Goal: Communication & Community: Answer question/provide support

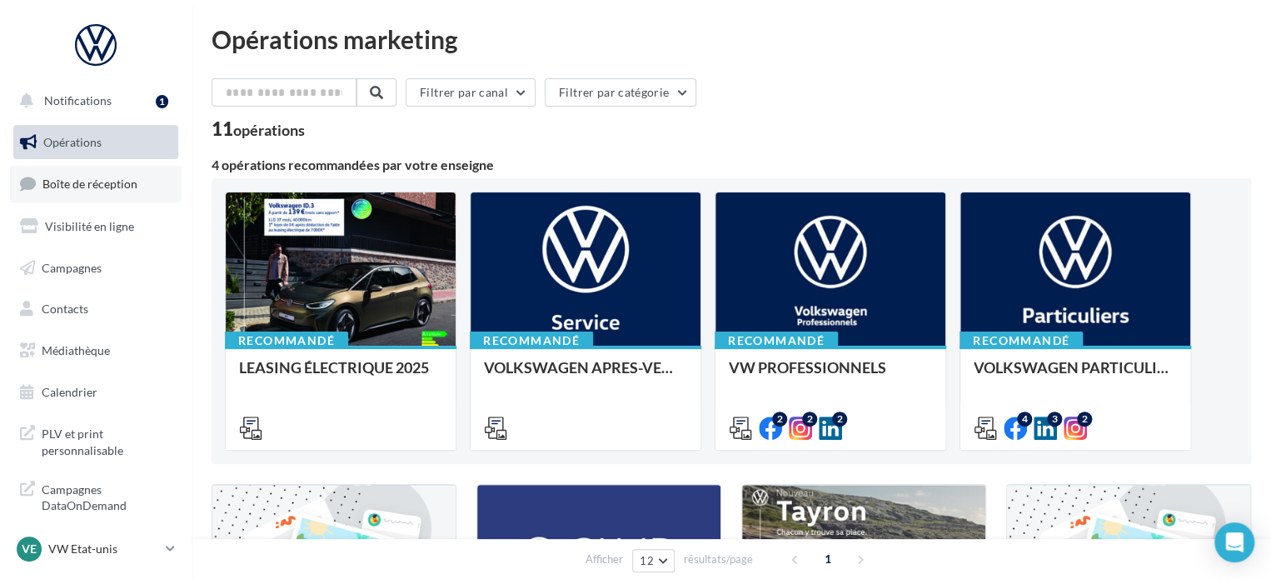
click at [144, 192] on link "Boîte de réception" at bounding box center [96, 184] width 172 height 36
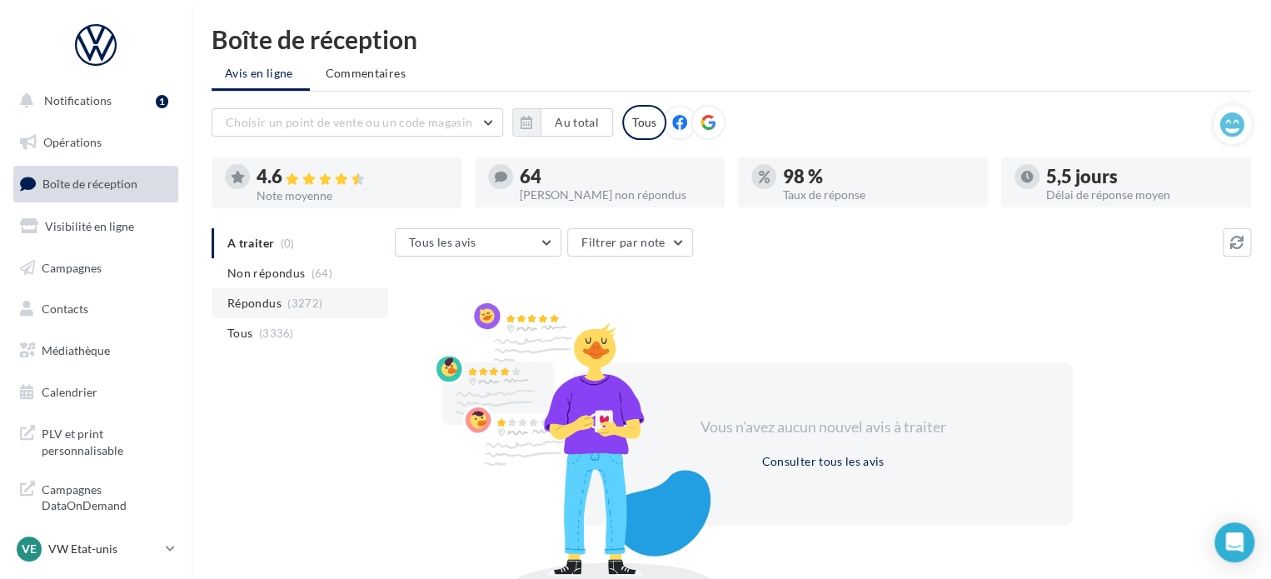
click at [277, 297] on span "Répondus" at bounding box center [254, 303] width 54 height 17
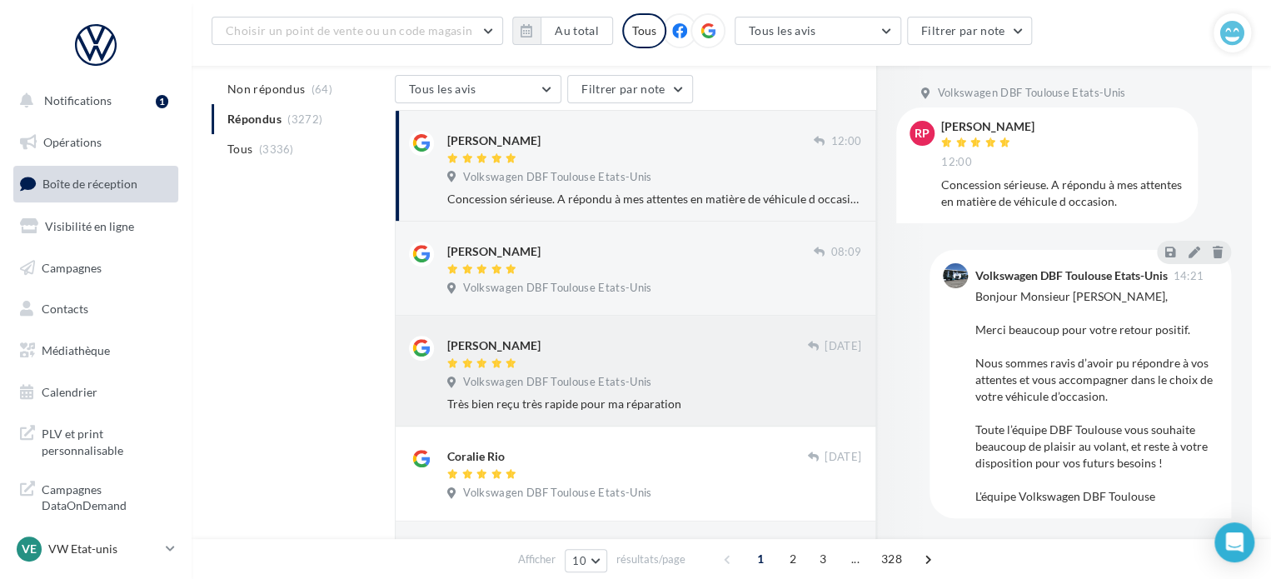
scroll to position [416, 0]
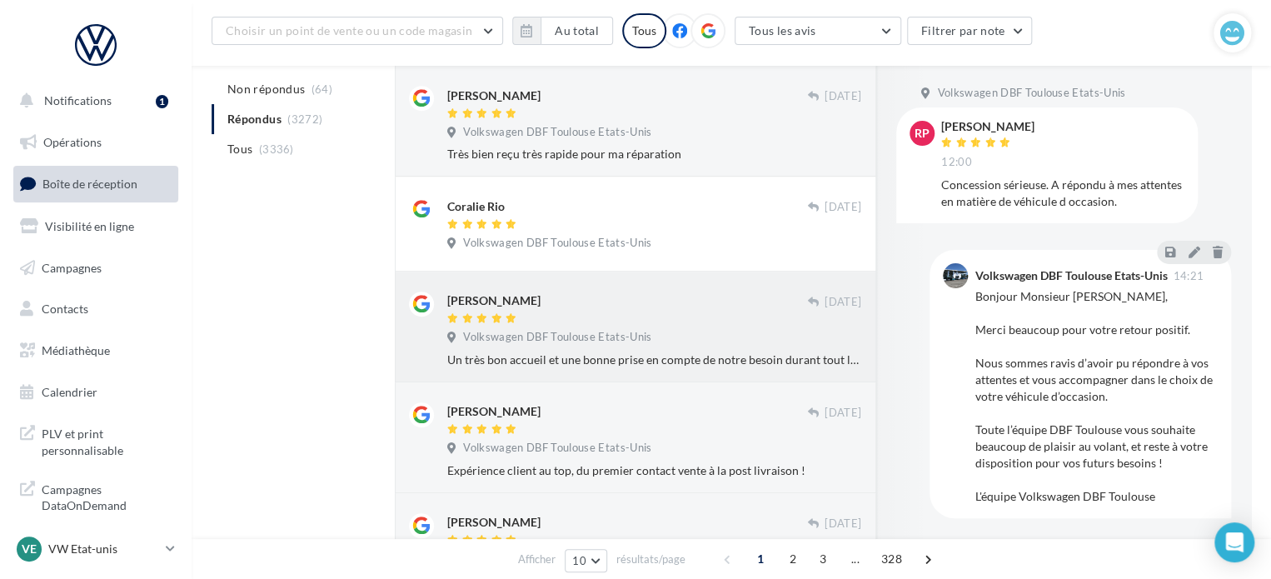
click at [669, 301] on div "[PERSON_NAME]" at bounding box center [627, 299] width 360 height 17
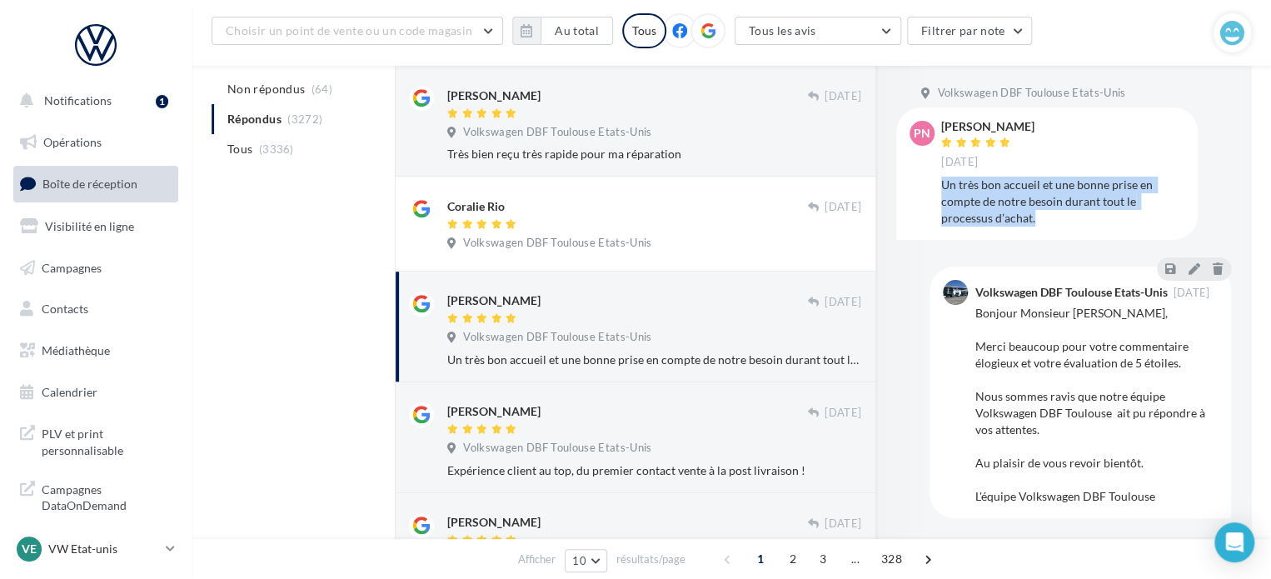
drag, startPoint x: 1040, startPoint y: 226, endPoint x: 941, endPoint y: 194, distance: 104.0
click at [941, 194] on div "Un très bon accueil et une bonne prise en compte de notre besoin durant tout le…" at bounding box center [1062, 202] width 243 height 50
copy div "Un très bon accueil et une bonne prise en compte de notre besoin durant tout le…"
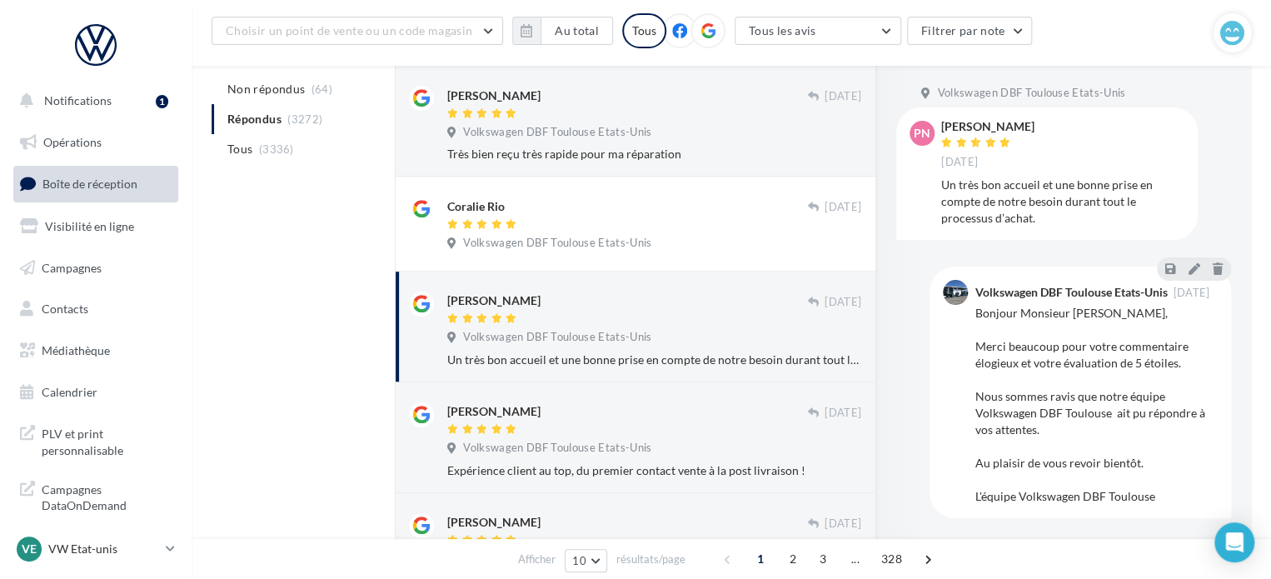
click at [1042, 122] on div "[PERSON_NAME] [DATE]" at bounding box center [1062, 145] width 243 height 49
drag, startPoint x: 1042, startPoint y: 122, endPoint x: 989, endPoint y: 122, distance: 53.3
click at [989, 122] on div "[PERSON_NAME] [DATE]" at bounding box center [1062, 145] width 243 height 49
click at [1062, 122] on div "[PERSON_NAME] [DATE]" at bounding box center [1062, 145] width 243 height 49
drag, startPoint x: 941, startPoint y: 128, endPoint x: 1031, endPoint y: 126, distance: 90.0
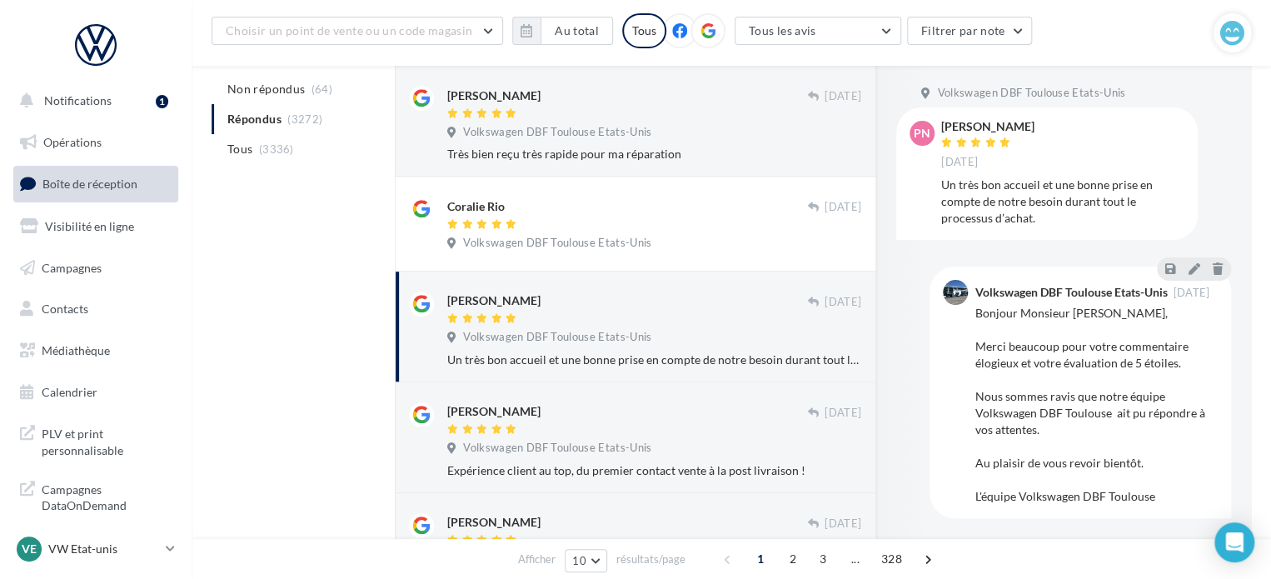
click at [1031, 126] on div "[PERSON_NAME]" at bounding box center [987, 127] width 93 height 12
copy div "[PERSON_NAME]"
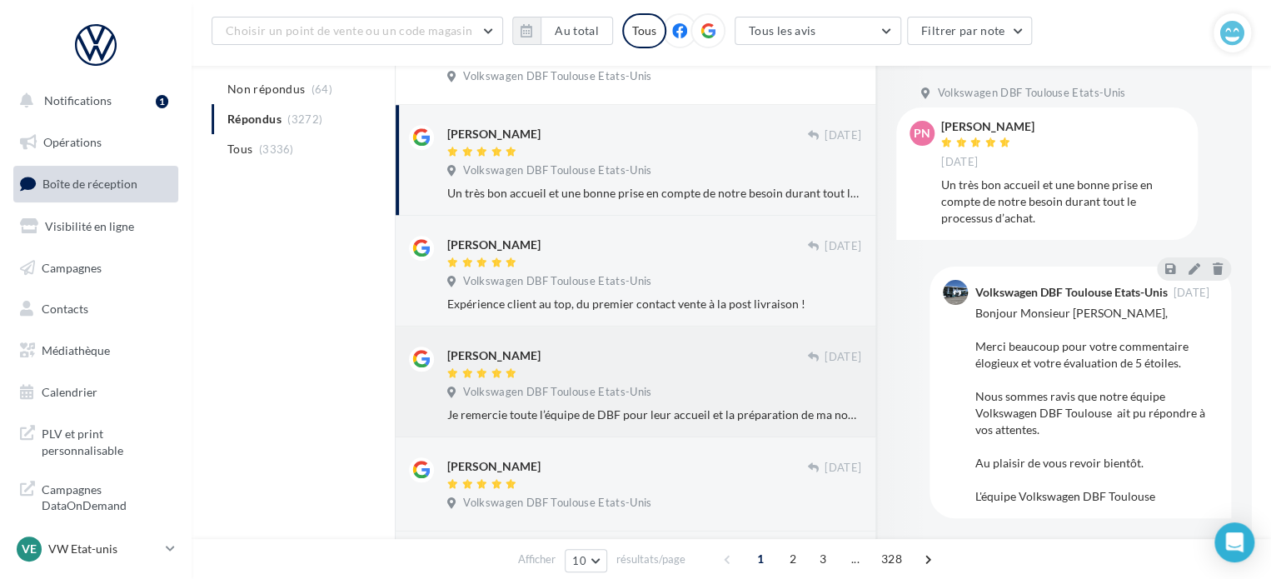
click at [645, 382] on div "[PERSON_NAME] [DATE] Volkswagen DBF Toulouse Etats-Unis Je remercie toute l’équ…" at bounding box center [654, 384] width 414 height 77
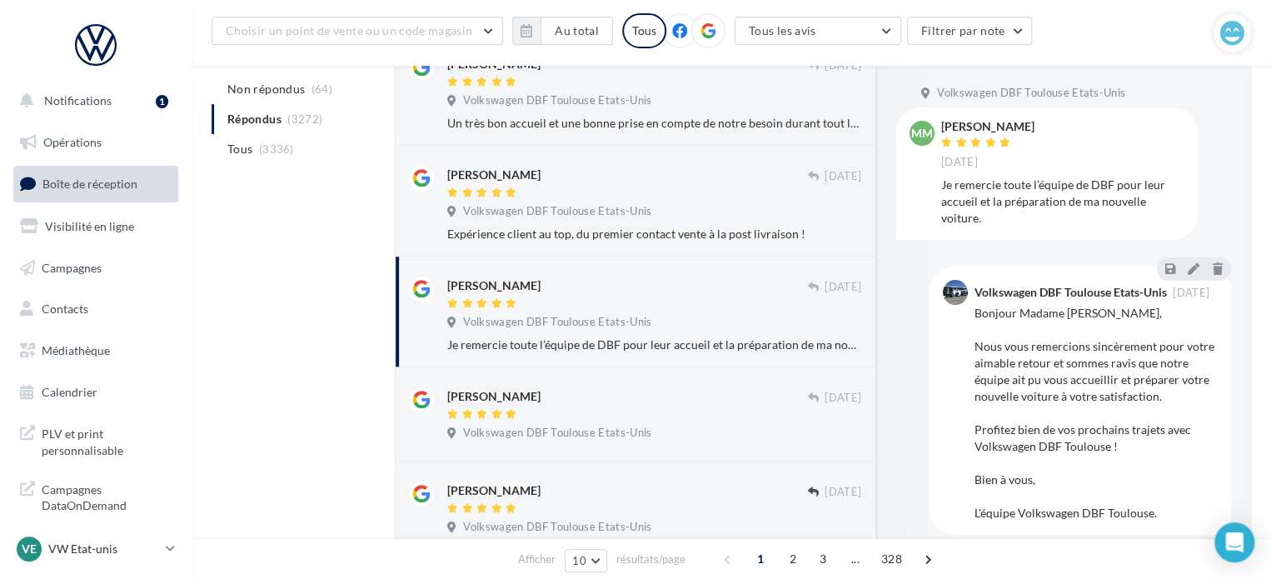
scroll to position [833, 0]
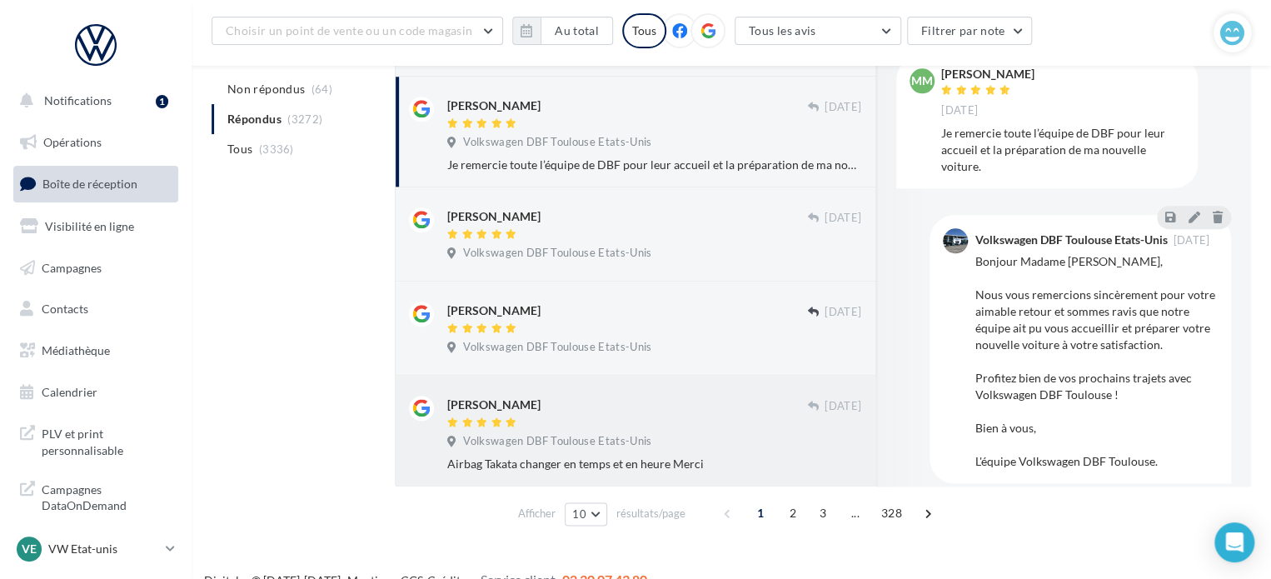
click at [636, 410] on div "[PERSON_NAME]" at bounding box center [627, 403] width 360 height 17
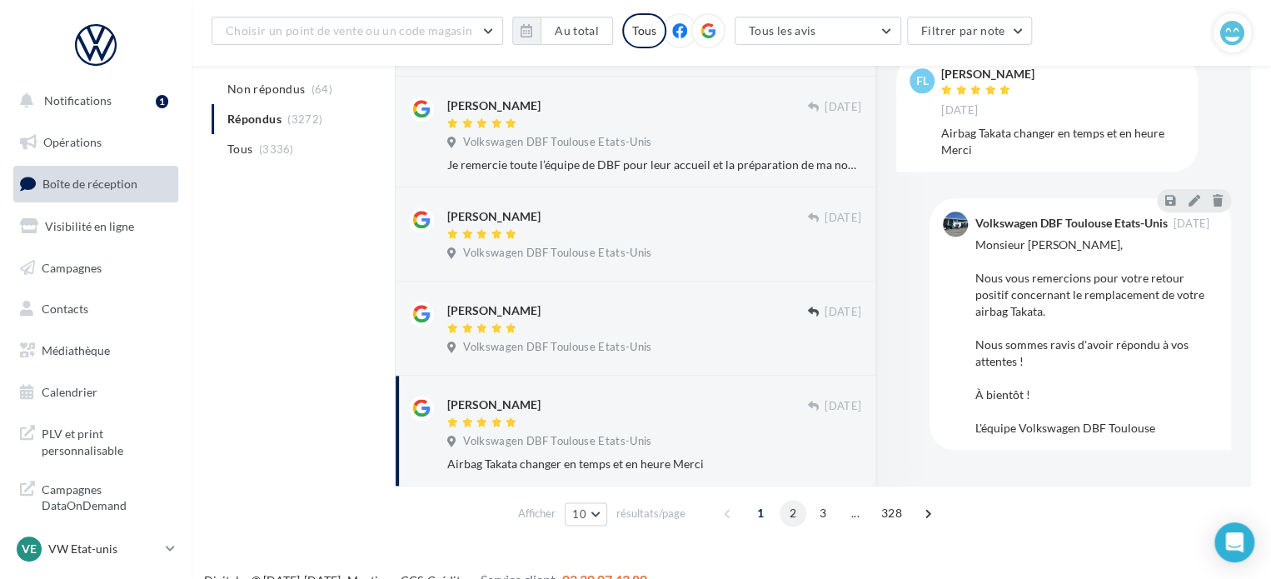
click at [788, 515] on span "2" at bounding box center [792, 513] width 27 height 27
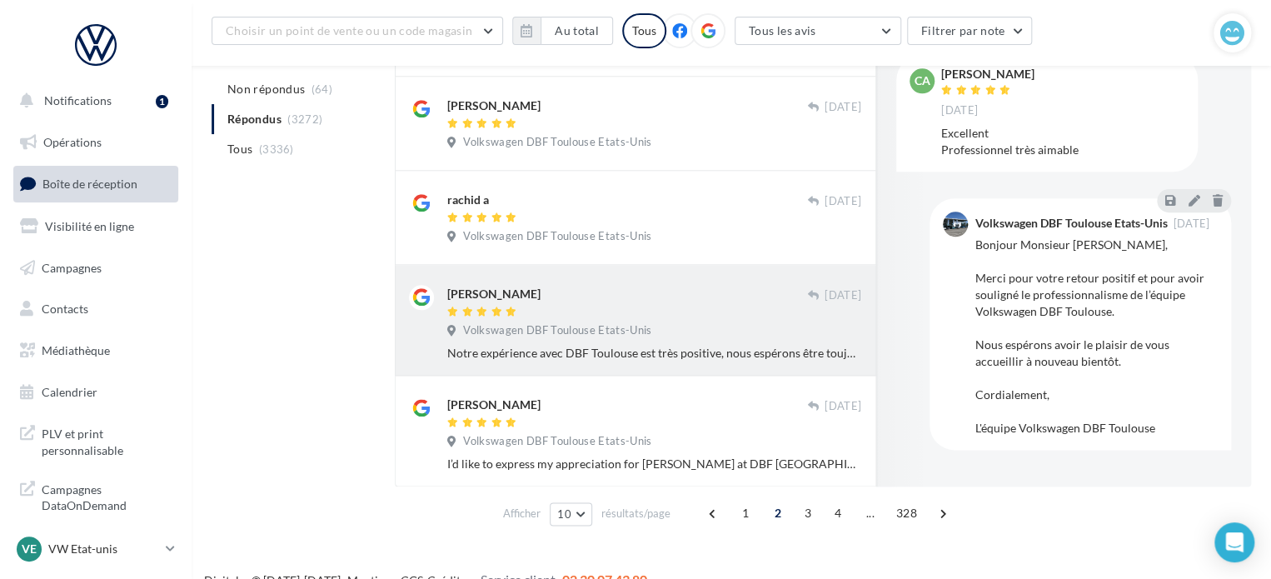
click at [740, 313] on div at bounding box center [627, 313] width 360 height 14
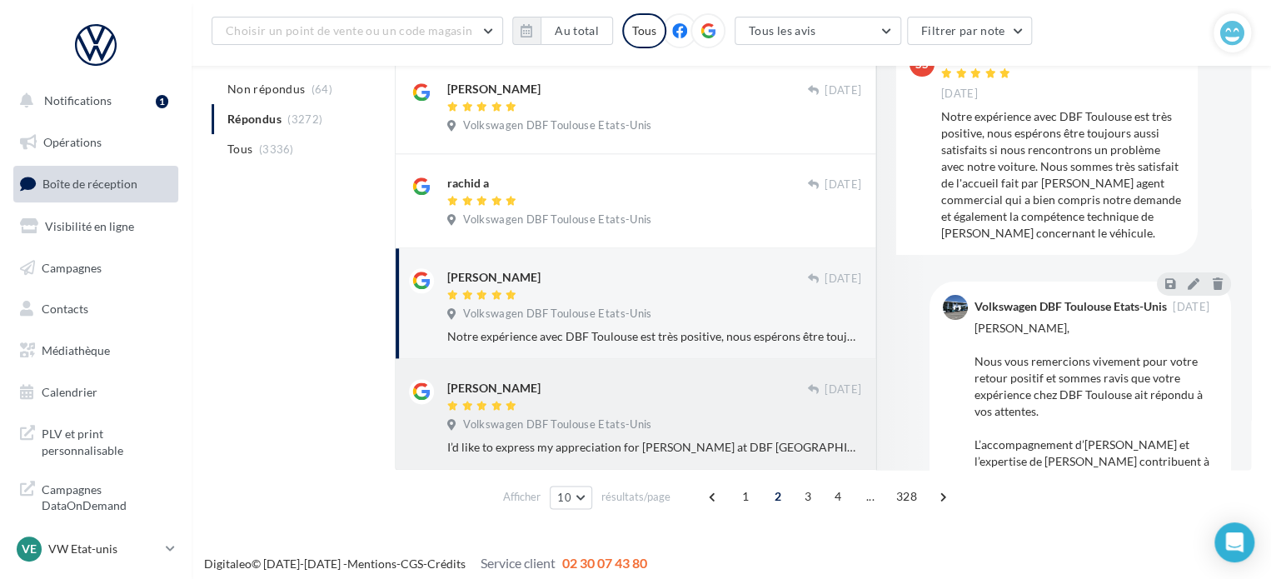
scroll to position [858, 0]
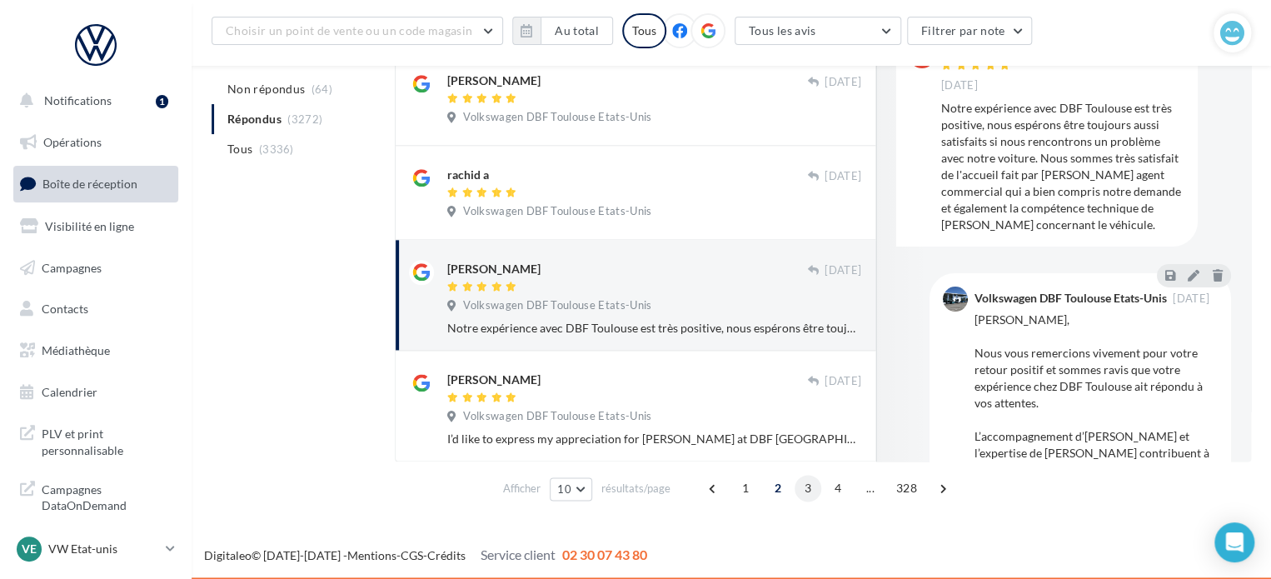
click at [799, 489] on span "3" at bounding box center [807, 488] width 27 height 27
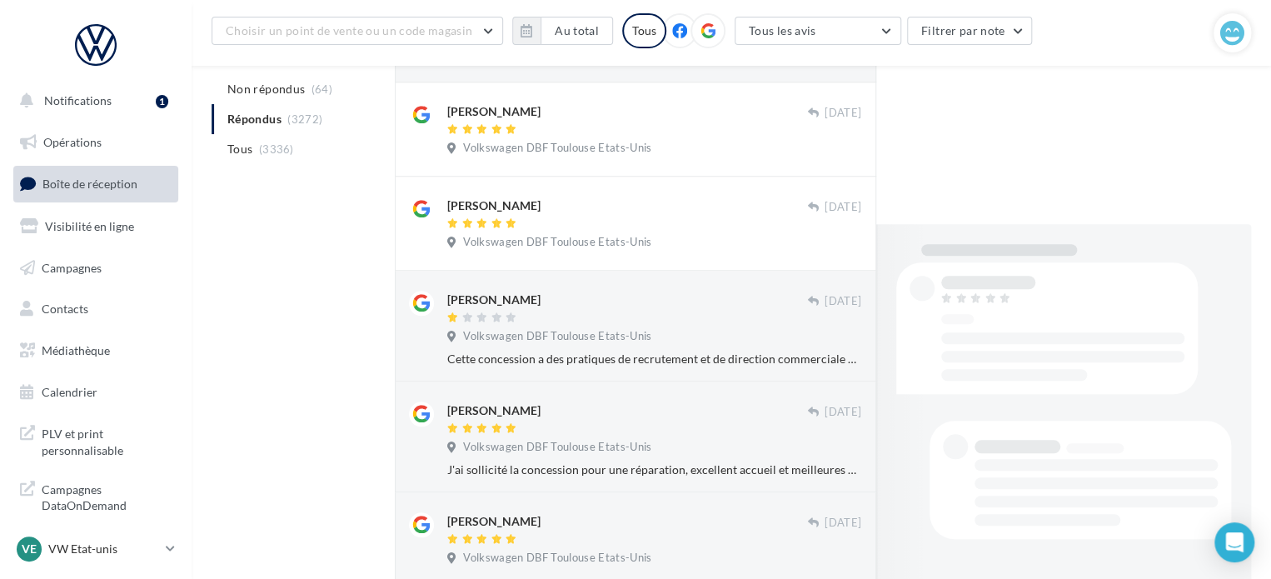
scroll to position [841, 0]
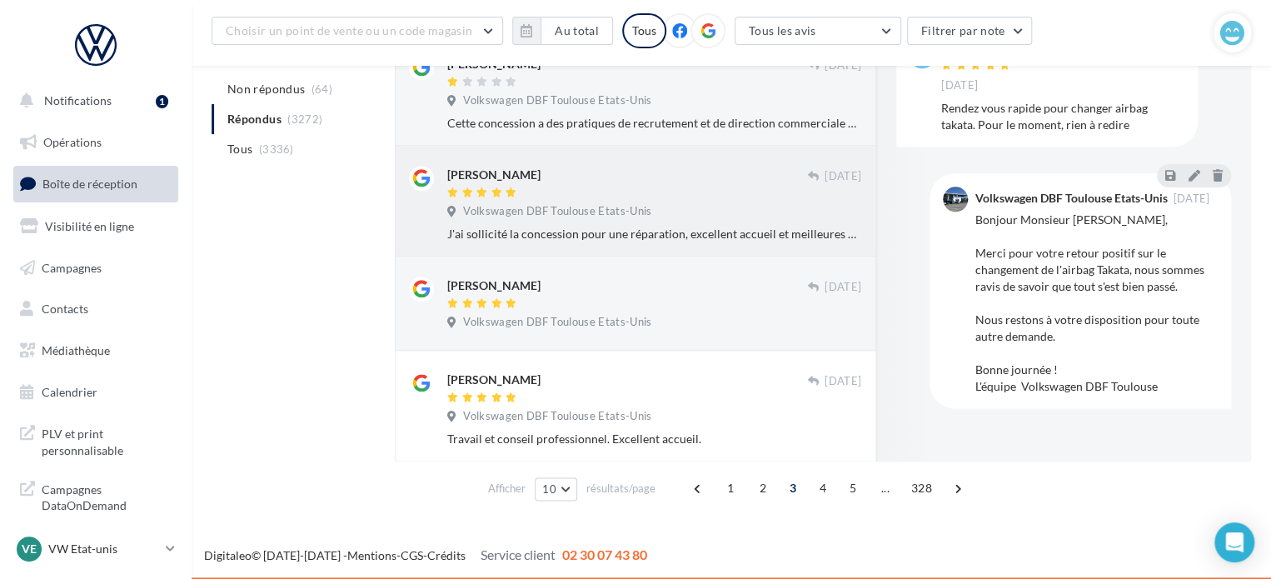
click at [688, 170] on div "[PERSON_NAME]" at bounding box center [627, 174] width 360 height 17
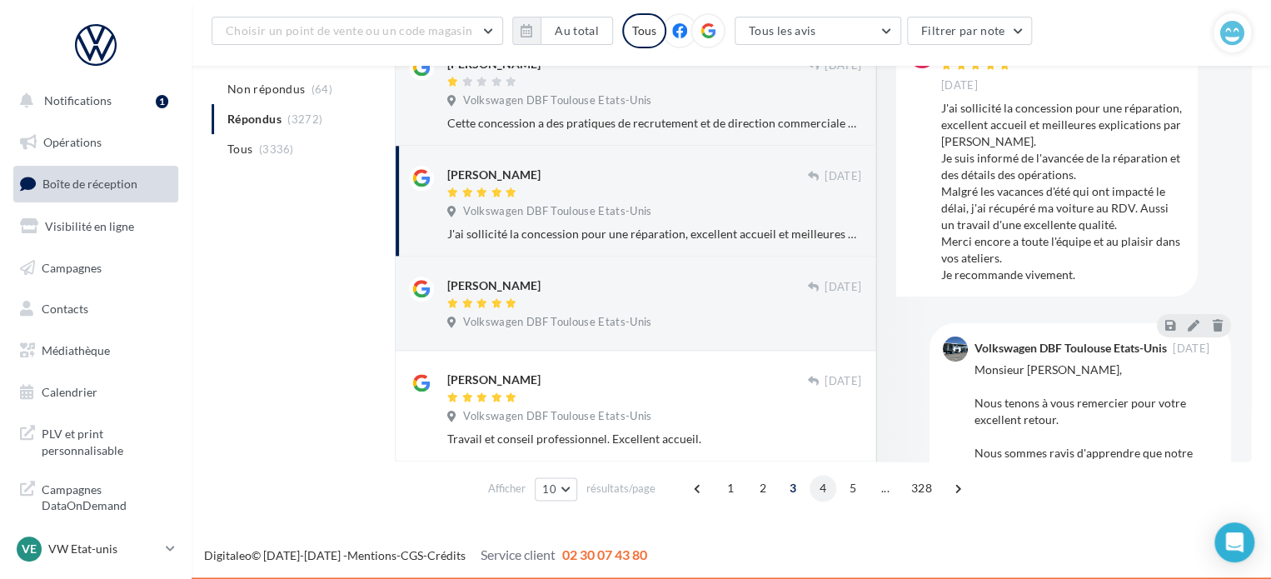
click at [816, 490] on span "4" at bounding box center [822, 488] width 27 height 27
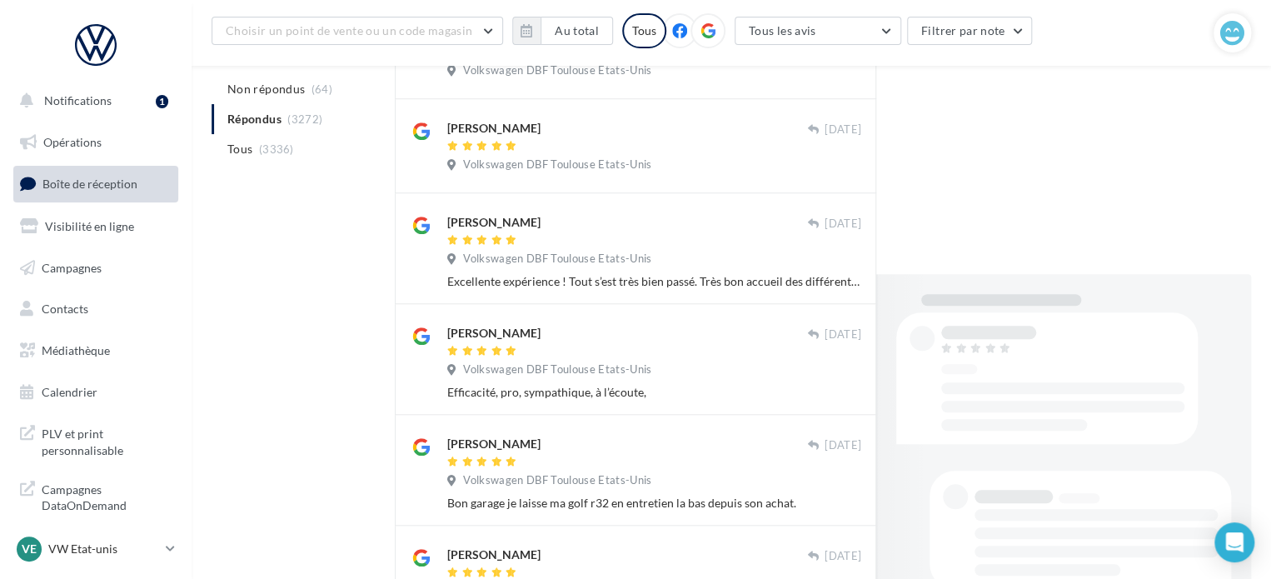
scroll to position [858, 0]
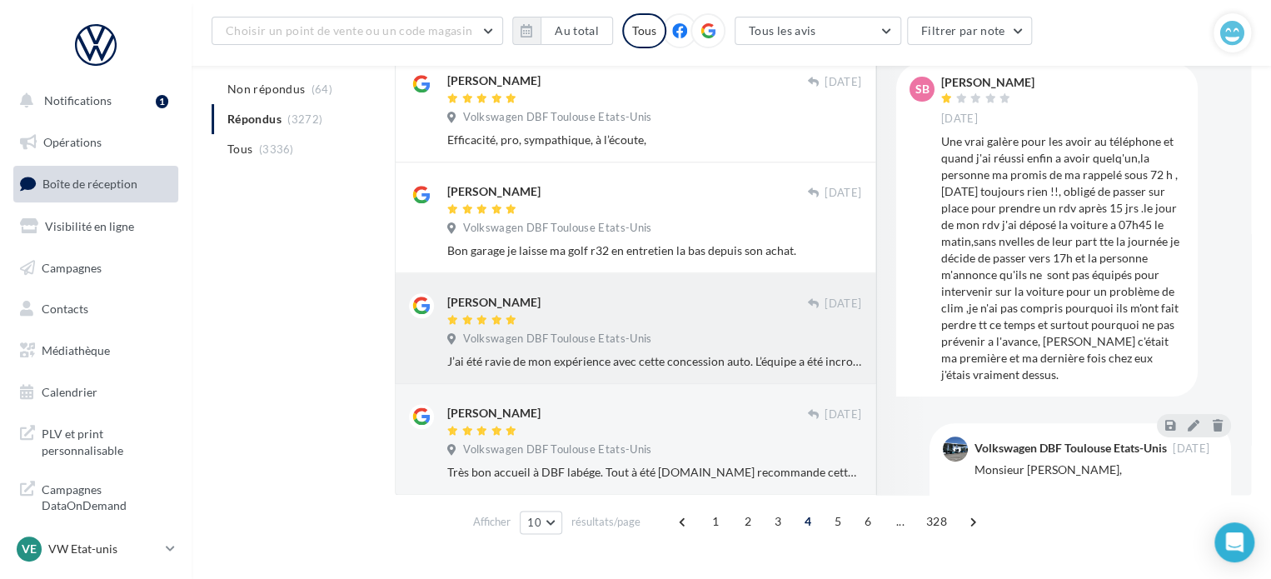
click at [736, 309] on div "[PERSON_NAME]" at bounding box center [627, 301] width 360 height 17
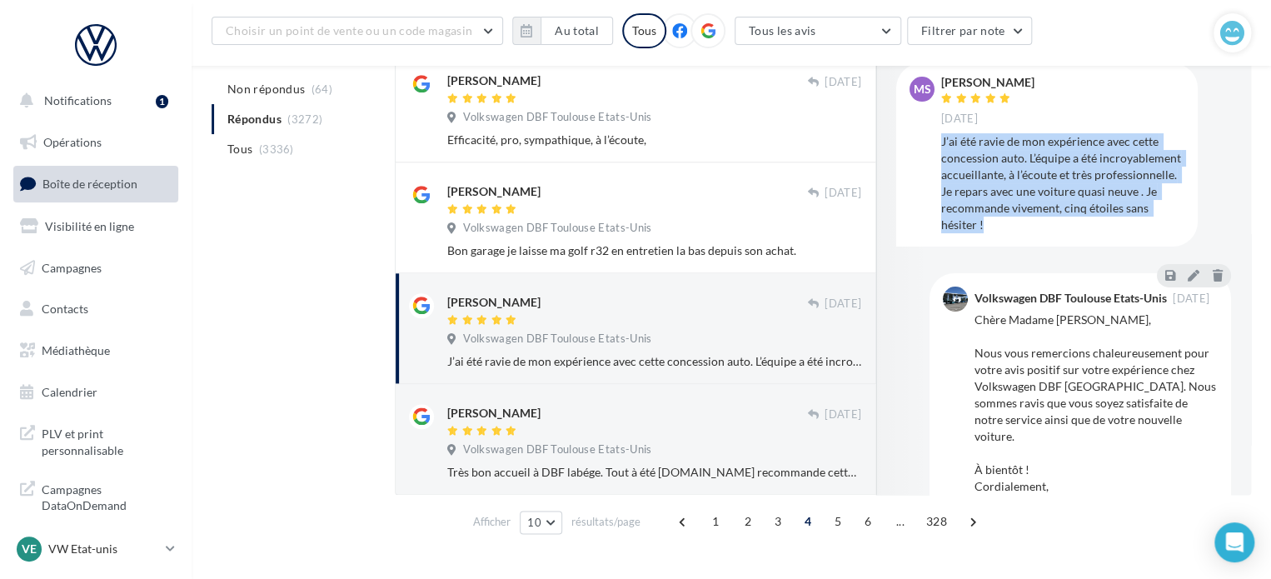
drag, startPoint x: 939, startPoint y: 139, endPoint x: 1046, endPoint y: 229, distance: 139.4
click at [1046, 229] on div "MS [PERSON_NAME] [DATE] J’ai été ravie de mon expérience avec cette concession …" at bounding box center [1046, 155] width 275 height 156
copy div "J’ai été ravie de mon expérience avec cette concession auto. L’équipe a été inc…"
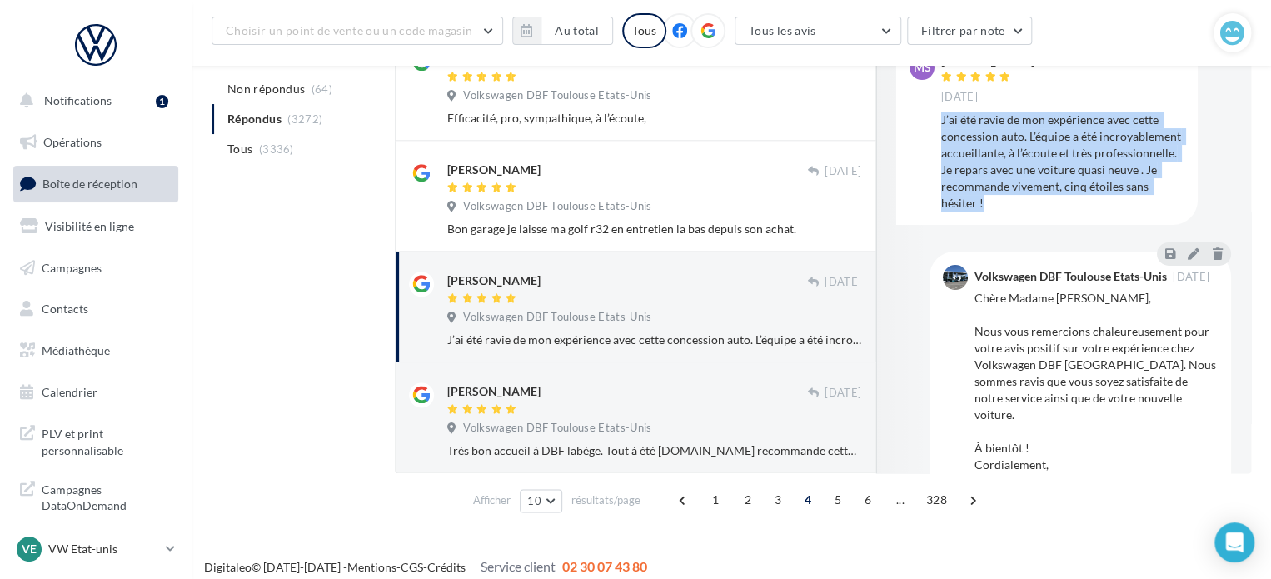
scroll to position [891, 0]
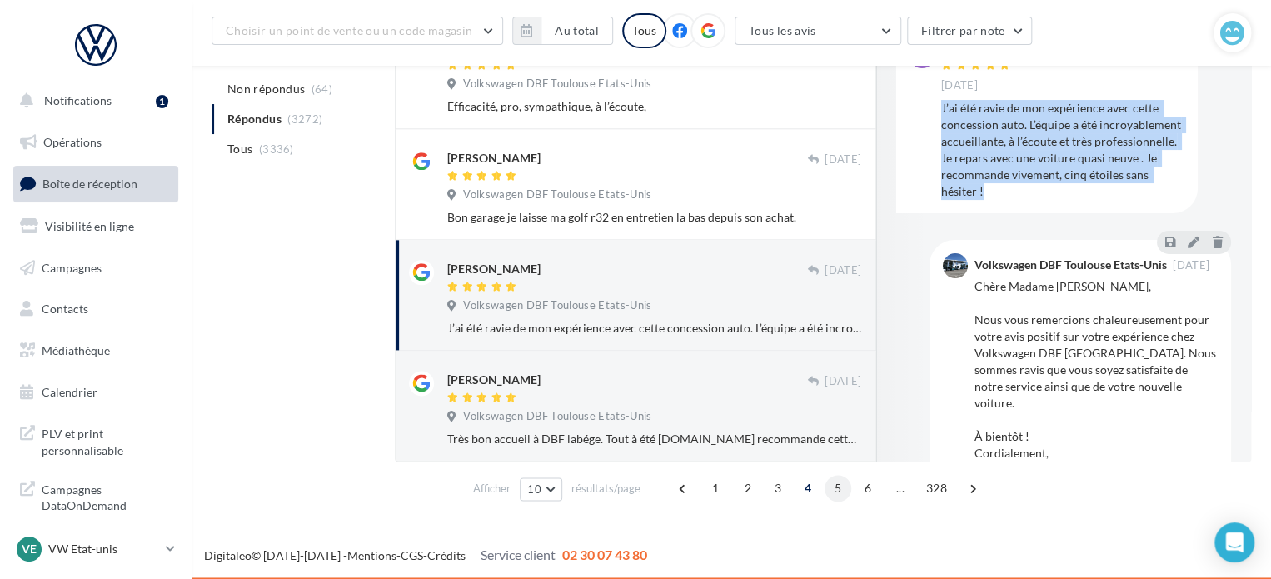
click at [843, 484] on span "5" at bounding box center [837, 488] width 27 height 27
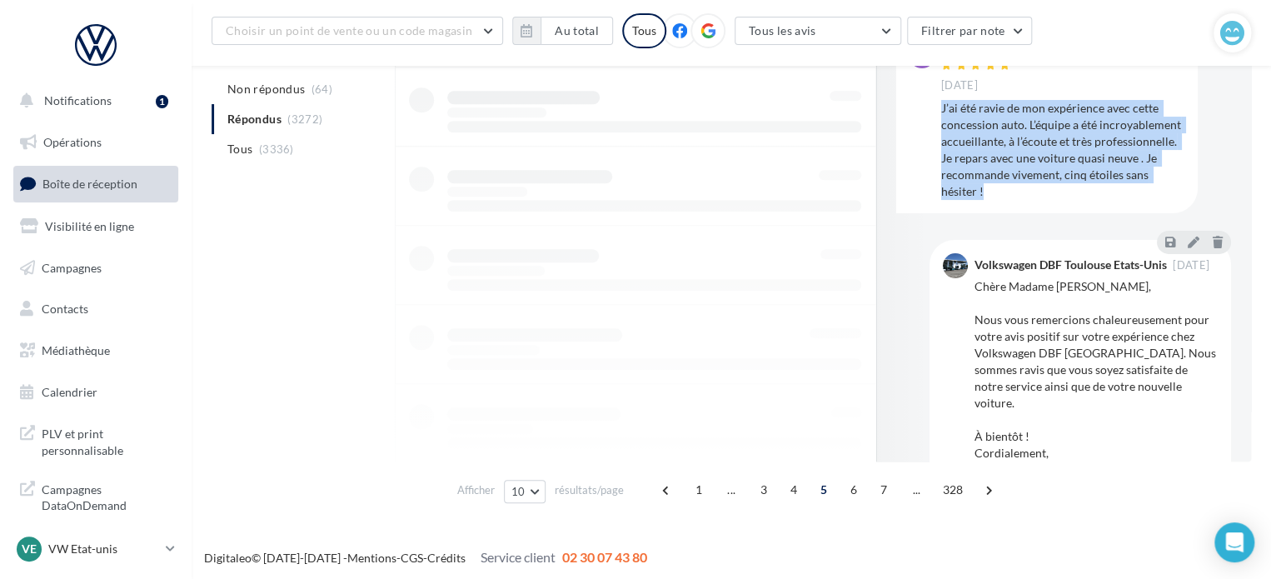
scroll to position [824, 0]
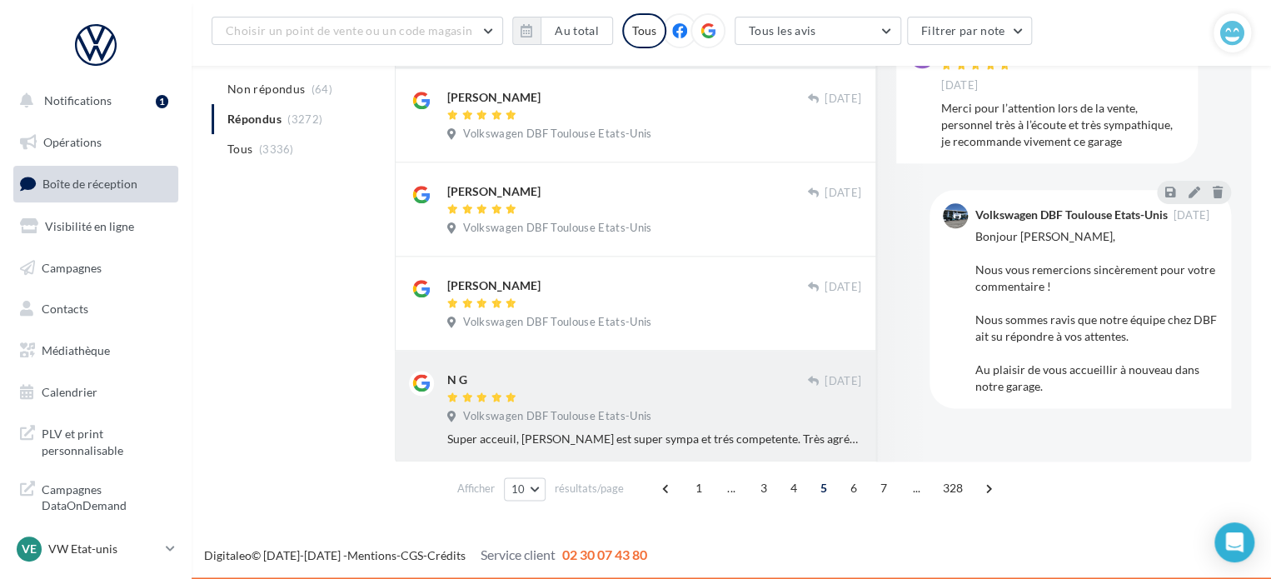
click at [653, 394] on div at bounding box center [627, 398] width 360 height 14
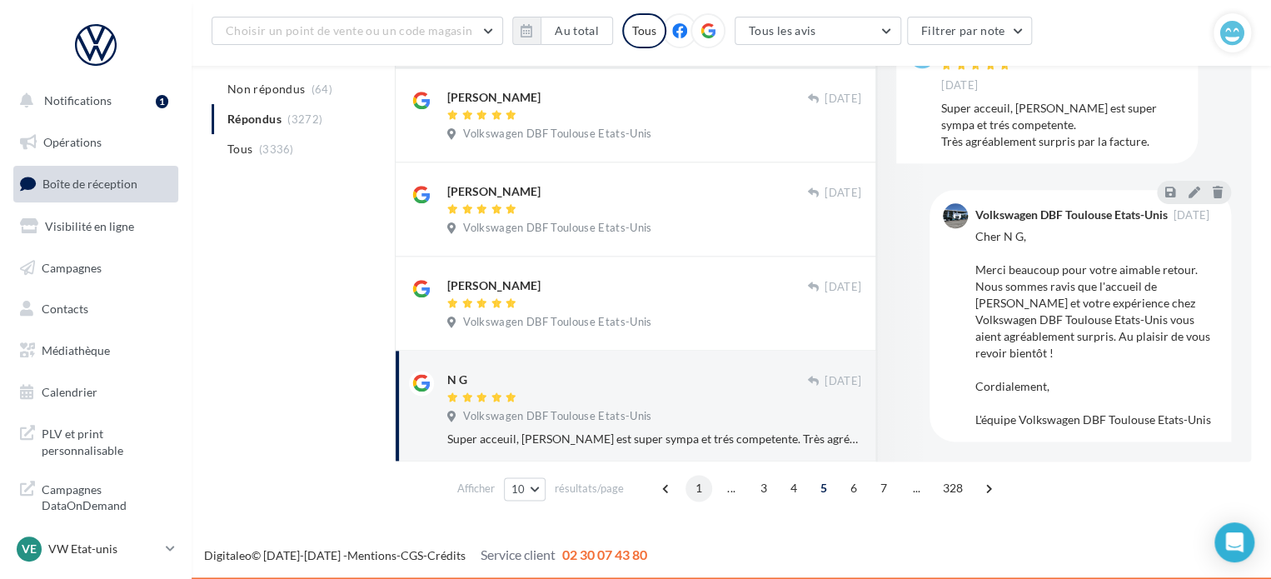
click at [699, 488] on span "1" at bounding box center [698, 488] width 27 height 27
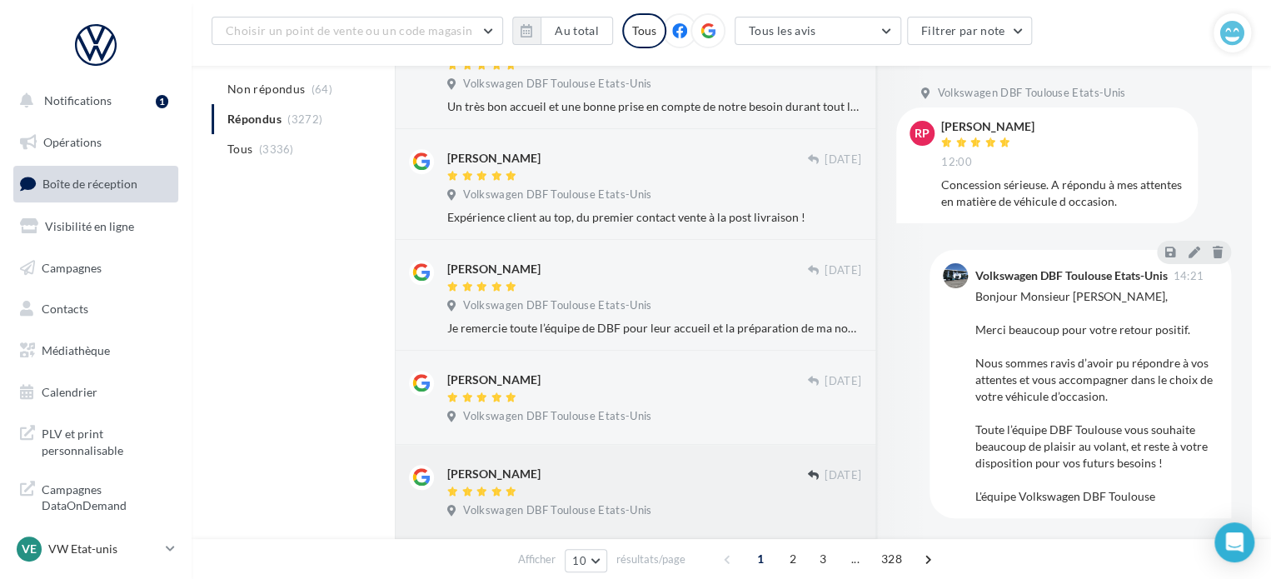
scroll to position [608, 0]
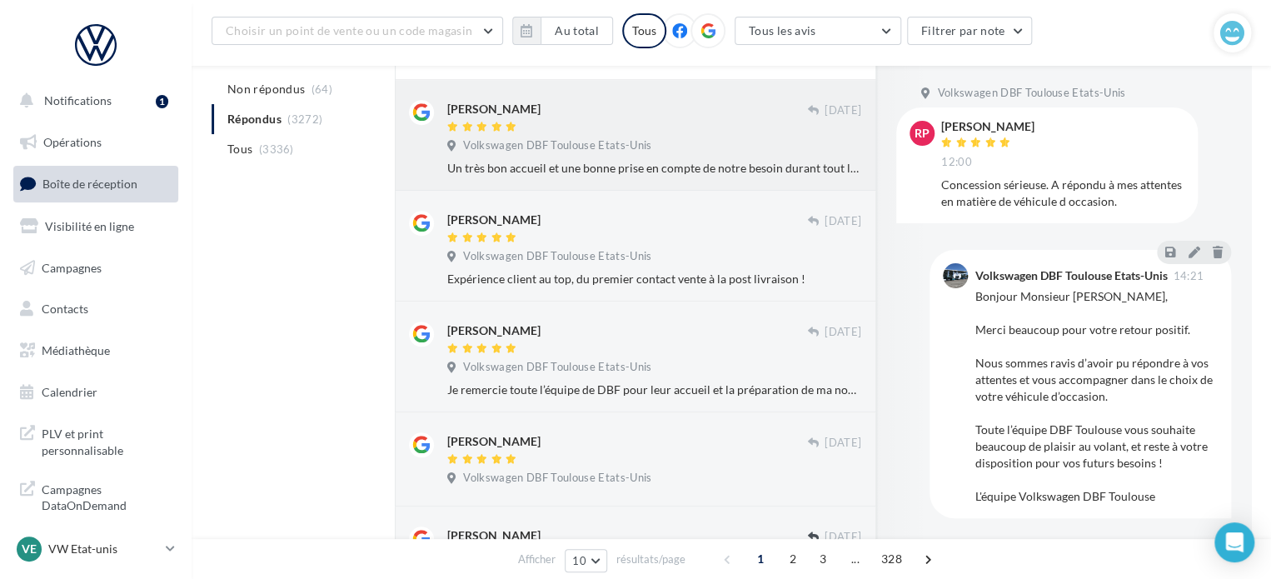
click at [751, 144] on div "Volkswagen DBF Toulouse Etats-Unis" at bounding box center [654, 147] width 414 height 18
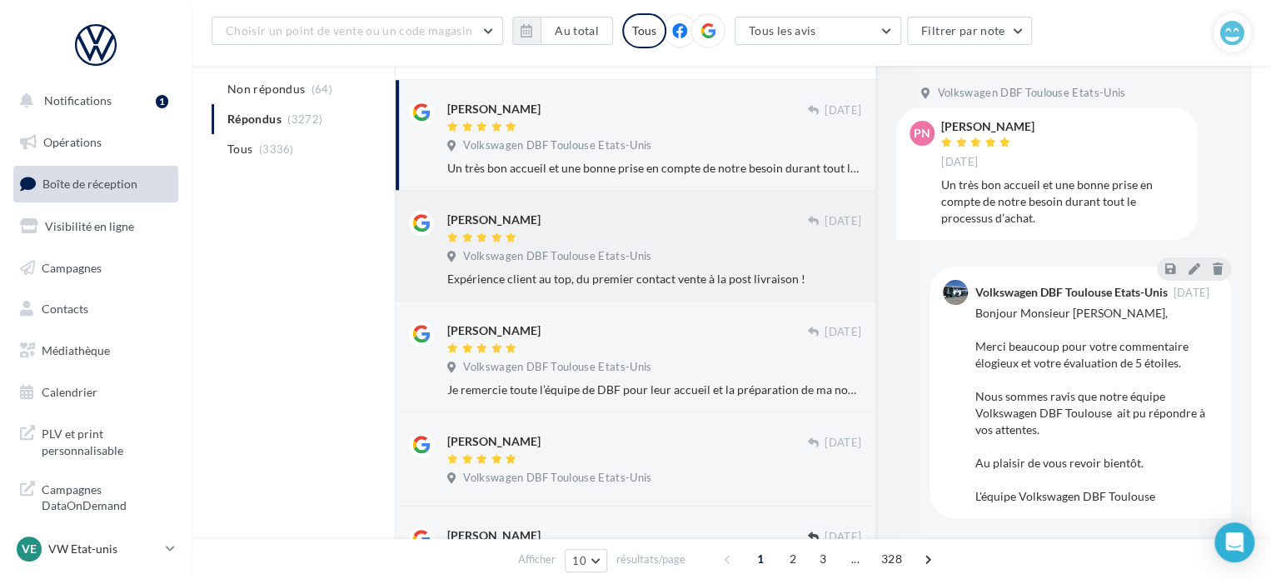
click at [702, 241] on div at bounding box center [627, 238] width 360 height 14
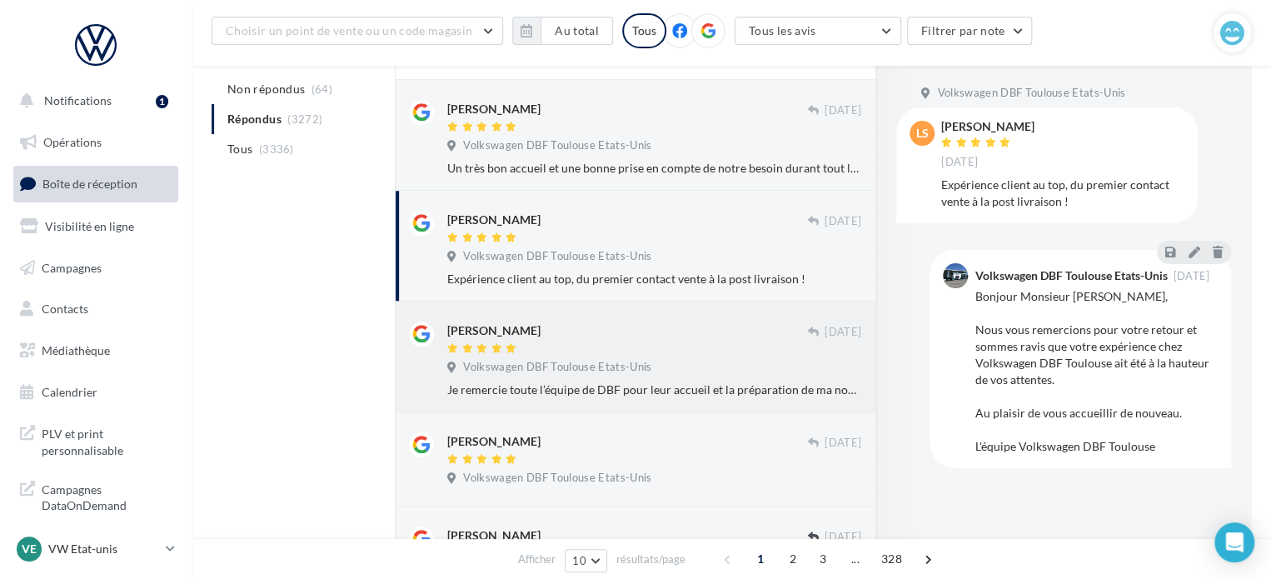
click at [649, 356] on div "[PERSON_NAME] [DATE] Volkswagen DBF Toulouse Etats-Unis Je remercie toute l’équ…" at bounding box center [654, 359] width 414 height 77
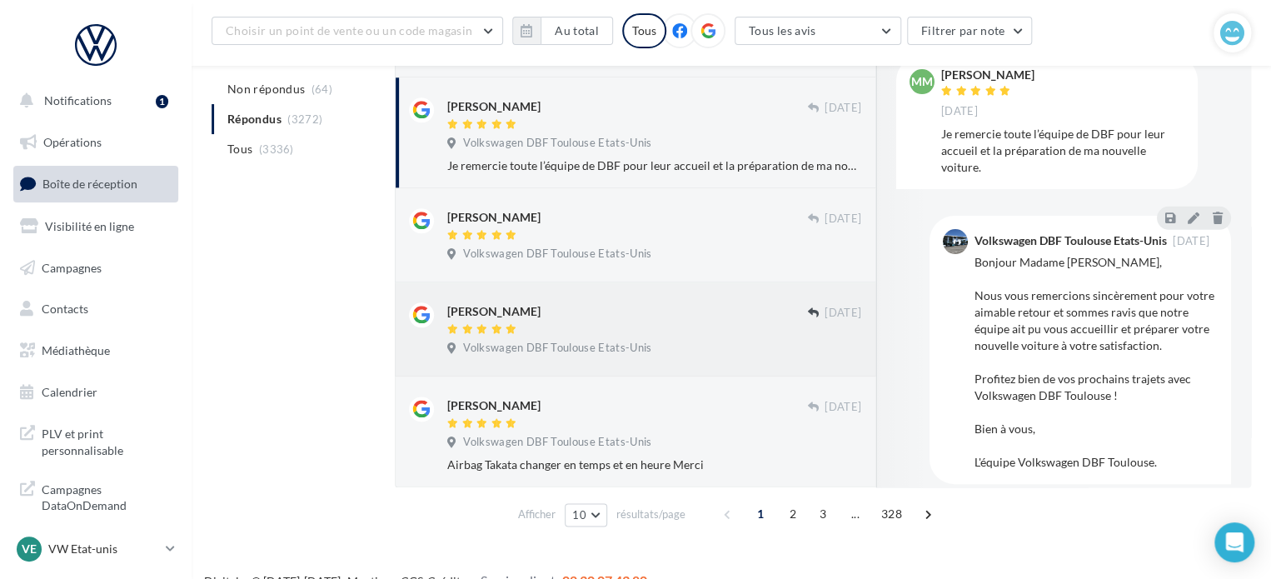
scroll to position [858, 0]
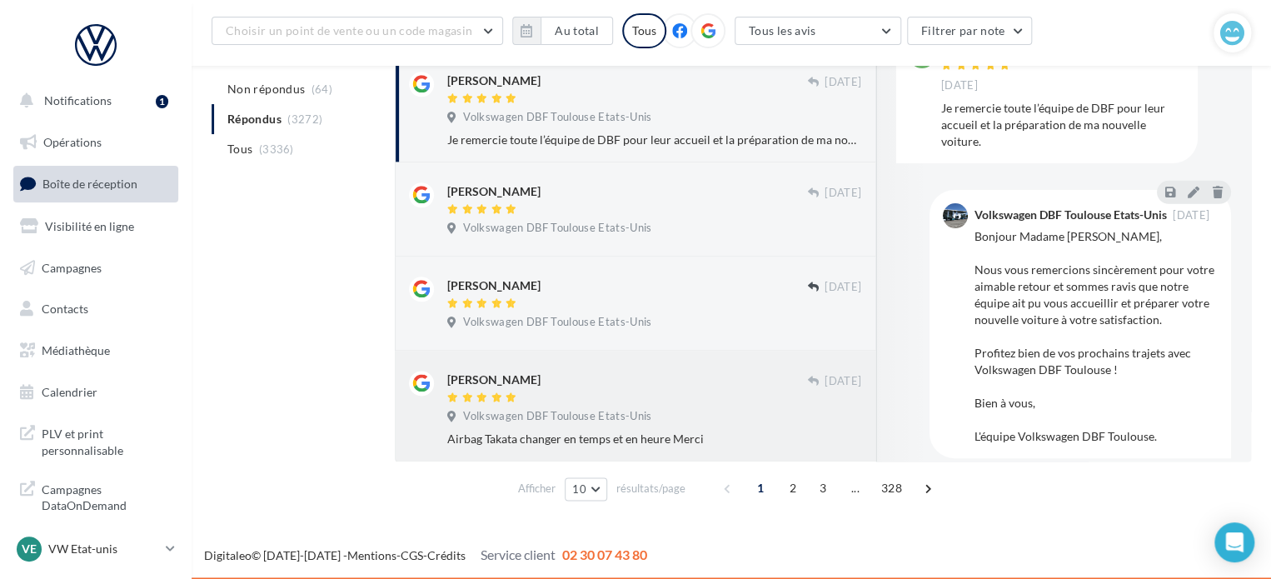
click at [656, 411] on div "Volkswagen DBF Toulouse Etats-Unis" at bounding box center [552, 416] width 211 height 15
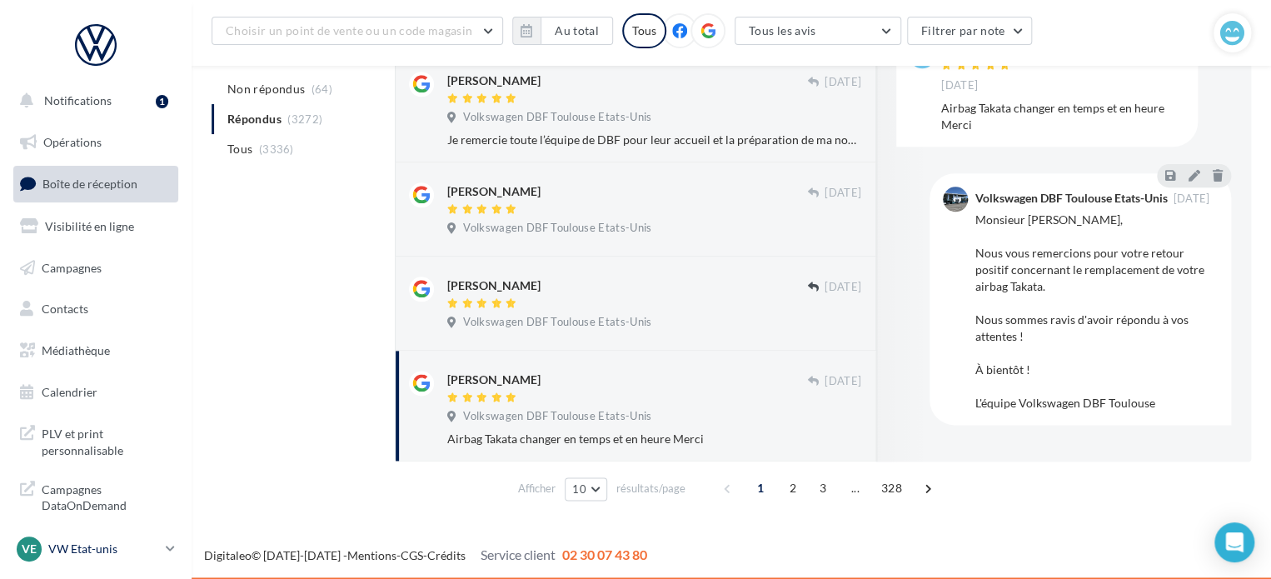
click at [77, 555] on p "VW Etat-unis" at bounding box center [103, 548] width 111 height 17
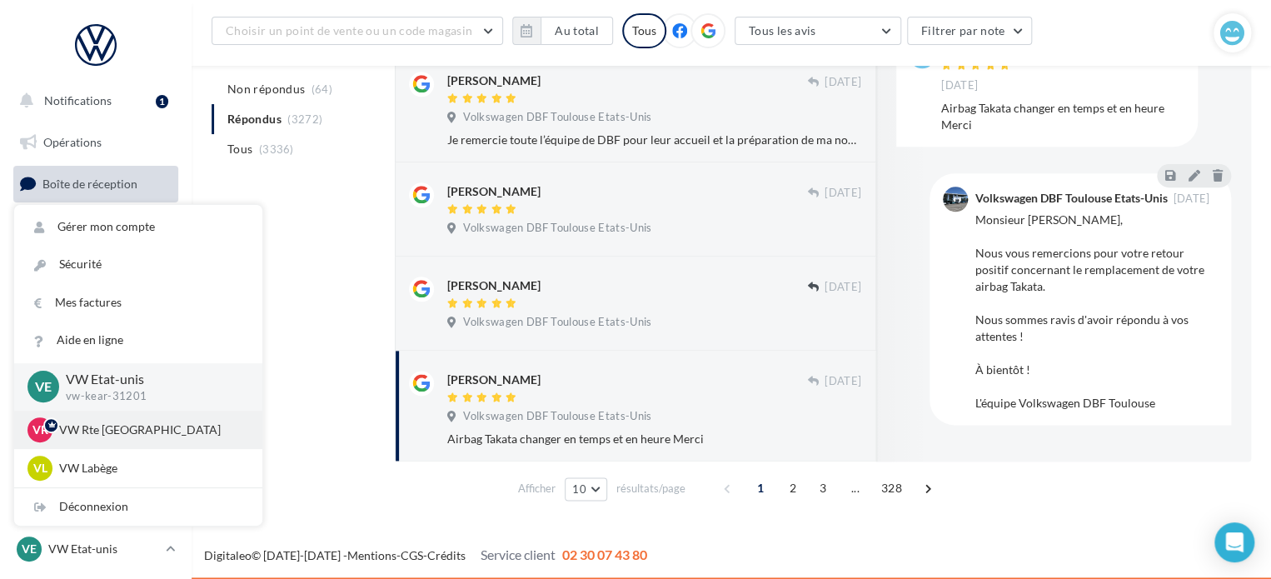
click at [140, 419] on div "VR VW Rte Espagne vw-kear-31100" at bounding box center [137, 429] width 221 height 25
click at [142, 428] on p "VW Rte [GEOGRAPHIC_DATA]" at bounding box center [150, 429] width 183 height 17
